Goal: Transaction & Acquisition: Purchase product/service

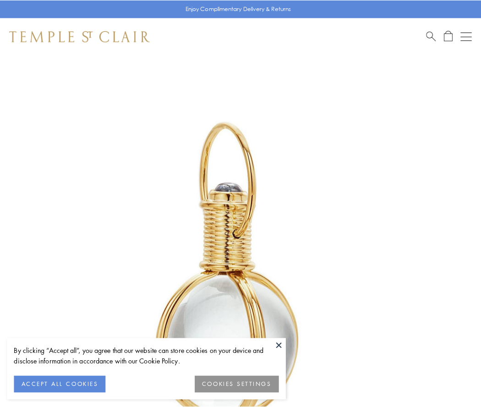
scroll to position [239, 0]
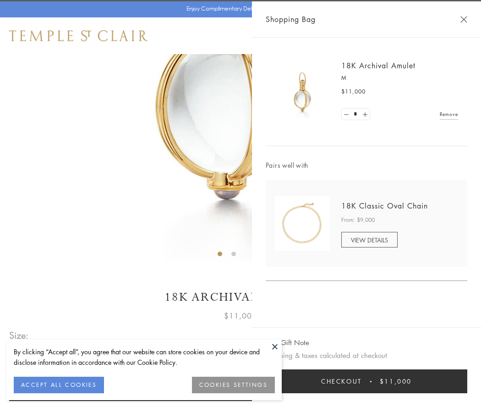
click at [367, 382] on button "Checkout $11,000" at bounding box center [367, 382] width 202 height 24
